Goal: Task Accomplishment & Management: Manage account settings

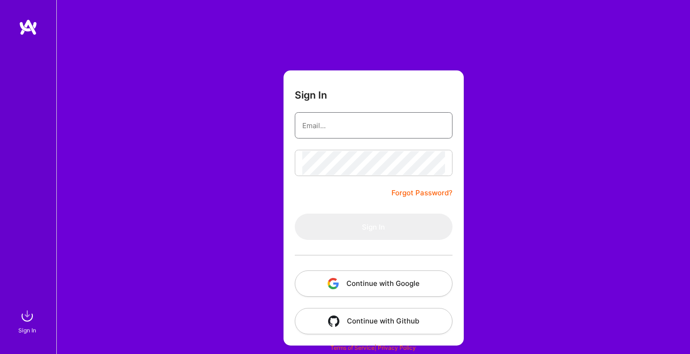
type input "[PERSON_NAME][EMAIL_ADDRESS][PERSON_NAME][DOMAIN_NAME]"
click at [373, 227] on button "Sign In" at bounding box center [374, 227] width 158 height 26
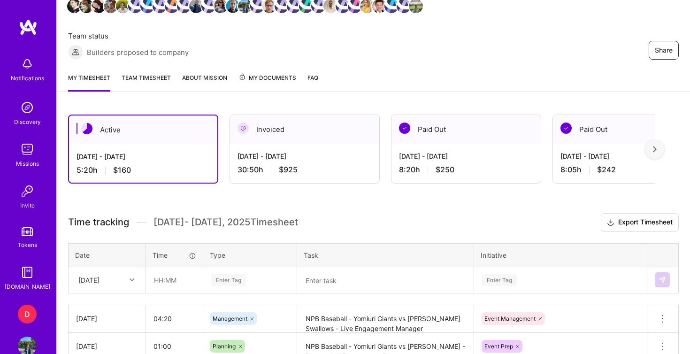
scroll to position [133, 0]
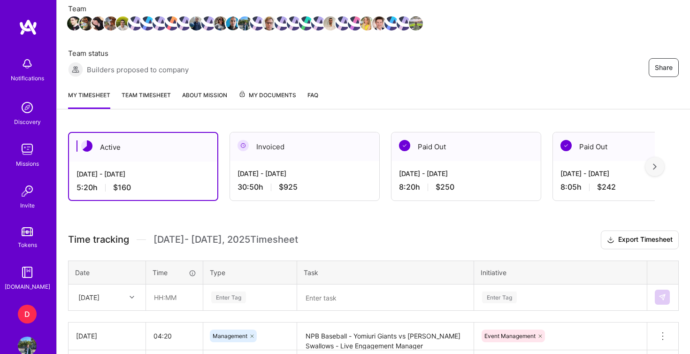
click at [146, 99] on link "Team timesheet" at bounding box center [146, 99] width 49 height 19
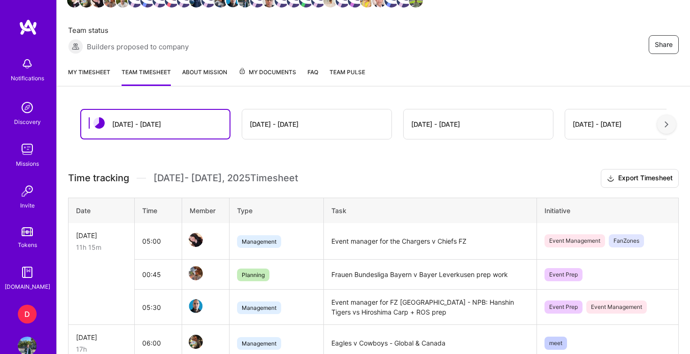
scroll to position [155, 0]
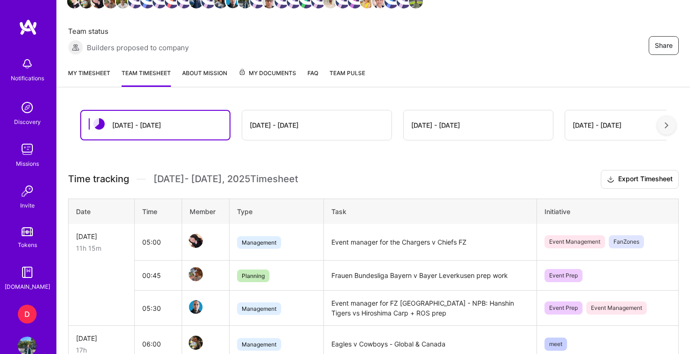
click at [99, 75] on link "My timesheet" at bounding box center [89, 77] width 42 height 19
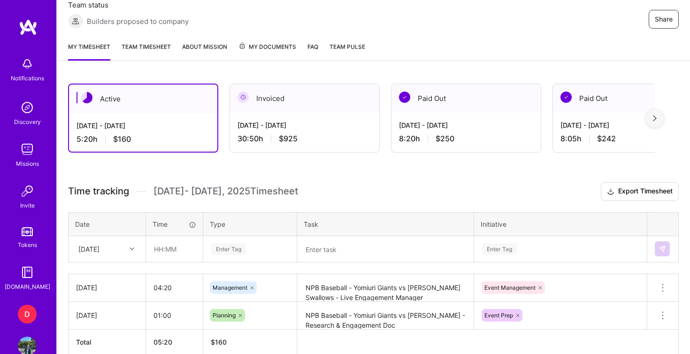
scroll to position [194, 0]
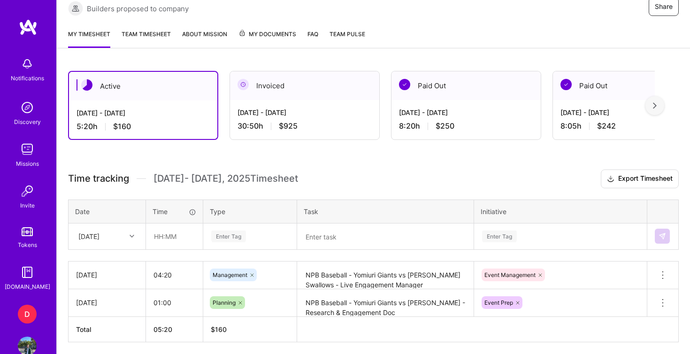
click at [321, 236] on textarea at bounding box center [385, 236] width 175 height 24
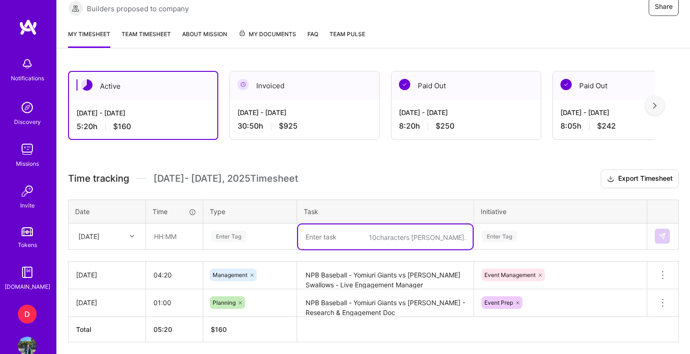
paste textarea "NPB - Hanshin Tigers vs Hiroshima Toyo Carp [DATE]"
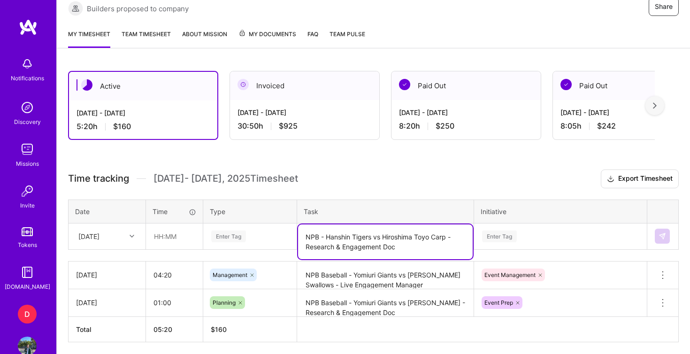
type textarea "NPB - Hanshin Tigers vs Hiroshima Toyo Carp - Research & Engagement Doc"
click at [529, 239] on div "Enter Tag" at bounding box center [561, 236] width 172 height 24
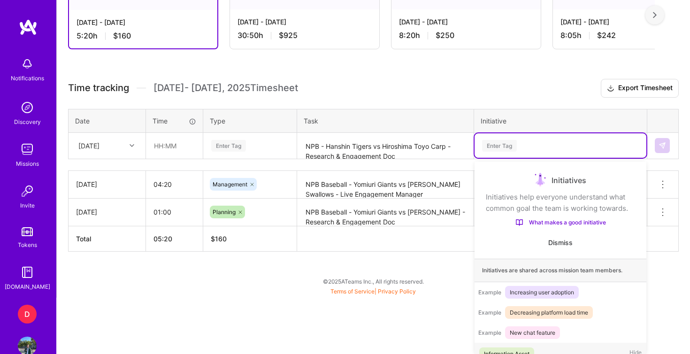
scroll to position [13, 0]
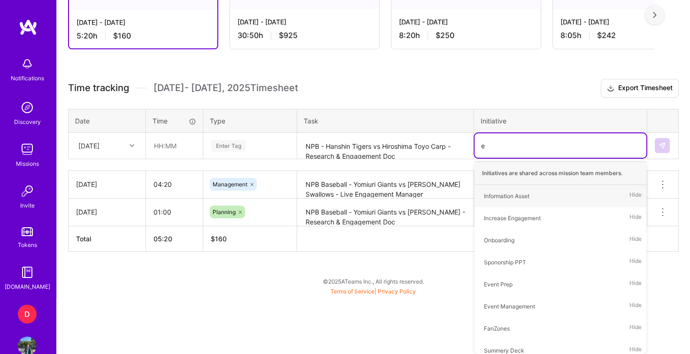
type input "ev"
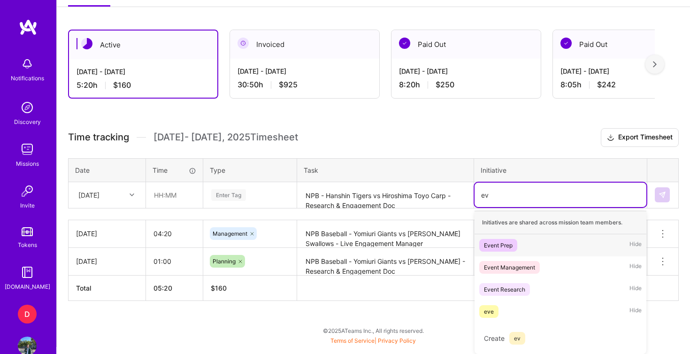
scroll to position [235, 0]
click at [527, 252] on div "Event Prep Hide" at bounding box center [561, 245] width 172 height 22
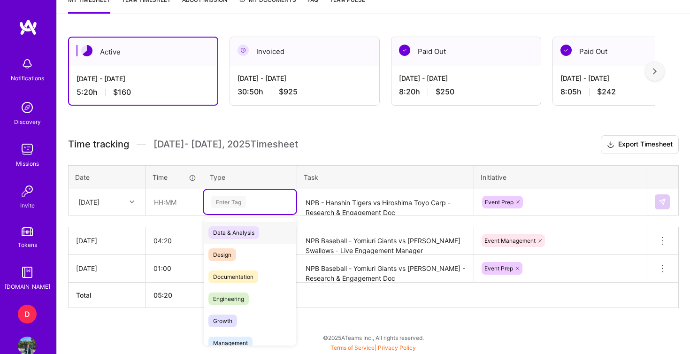
click at [271, 203] on div "Enter Tag" at bounding box center [249, 202] width 79 height 12
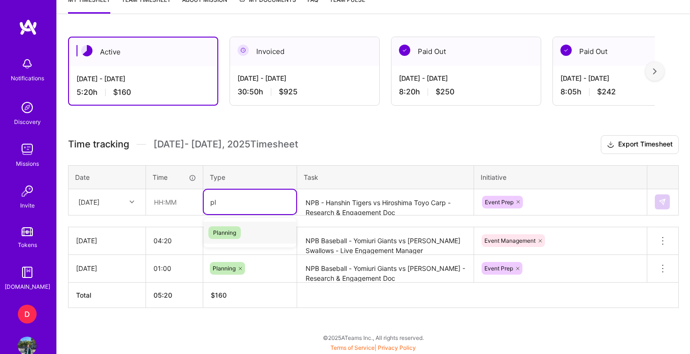
type input "pla"
click at [232, 233] on span "Planning" at bounding box center [225, 232] width 32 height 13
click at [162, 204] on input "text" at bounding box center [175, 202] width 56 height 25
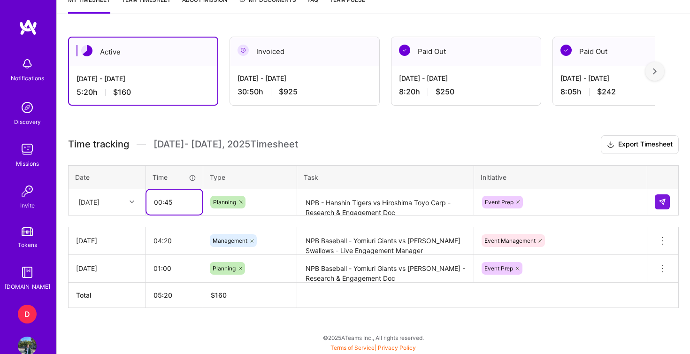
type input "00:45"
click at [370, 144] on h3 "Time tracking [DATE] - [DATE] Timesheet Export Timesheet" at bounding box center [373, 144] width 611 height 19
click at [665, 202] on img at bounding box center [663, 202] width 8 height 8
